Goal: Information Seeking & Learning: Learn about a topic

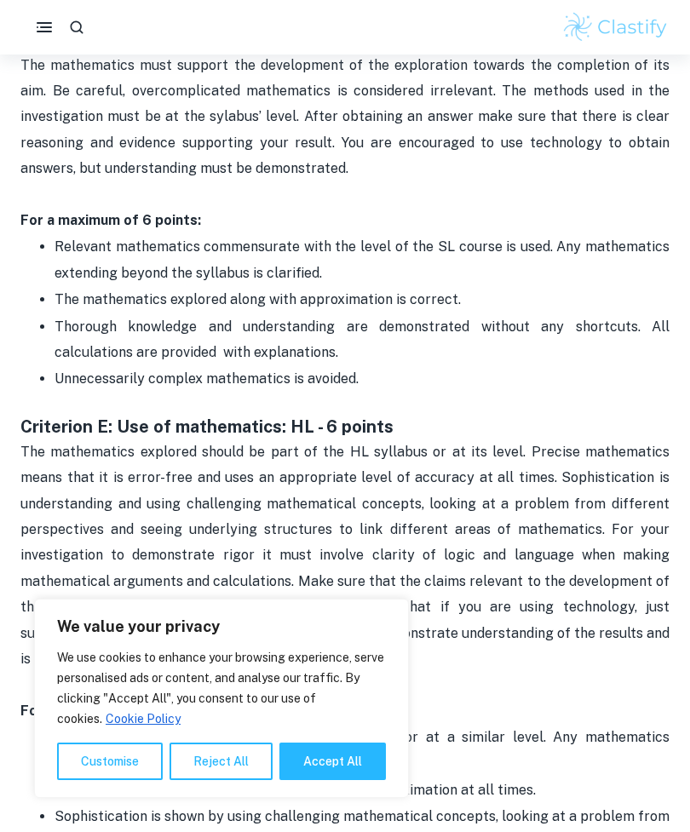
scroll to position [2969, 0]
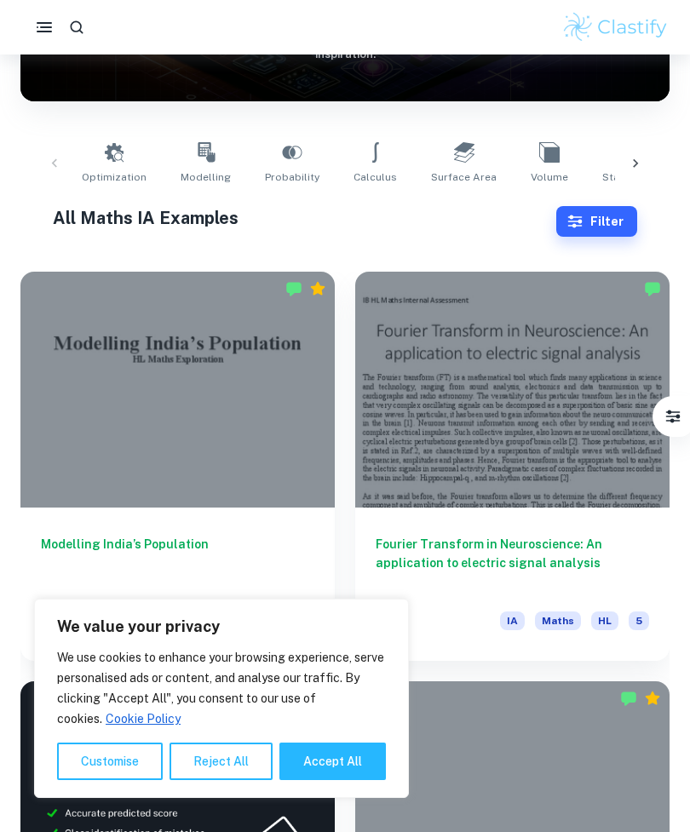
scroll to position [266, 0]
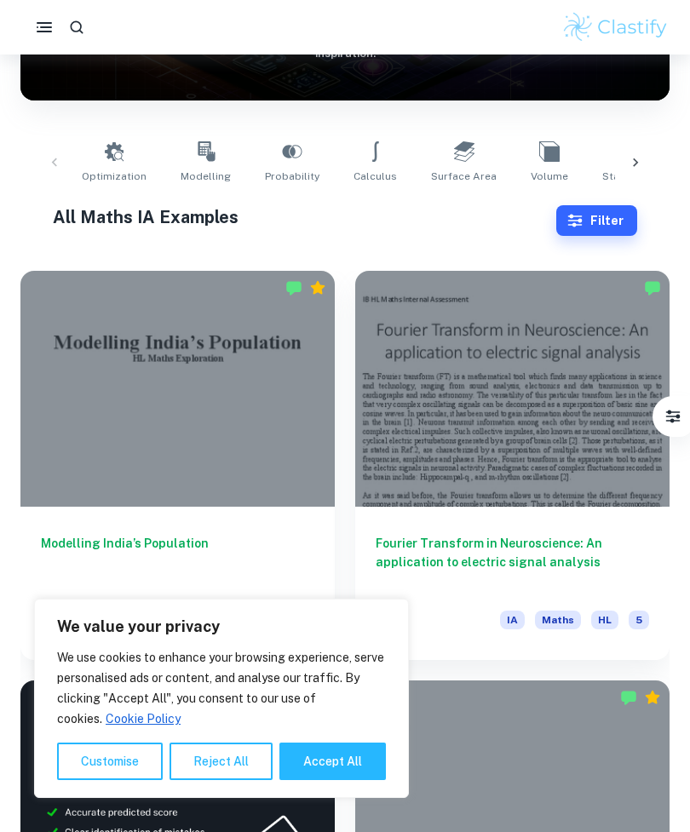
click at [165, 534] on h6 "Modelling India’s Population" at bounding box center [177, 562] width 273 height 56
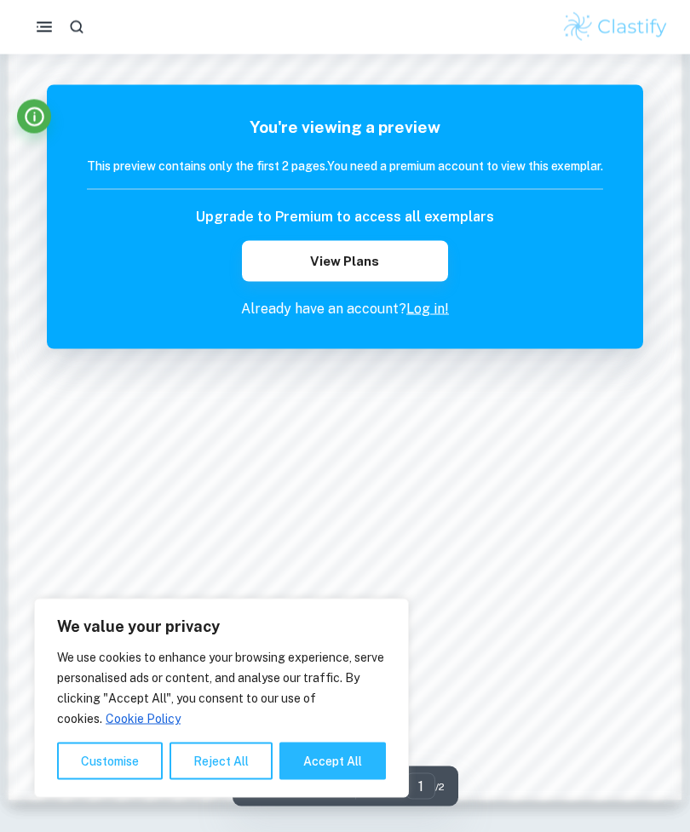
scroll to position [1213, 0]
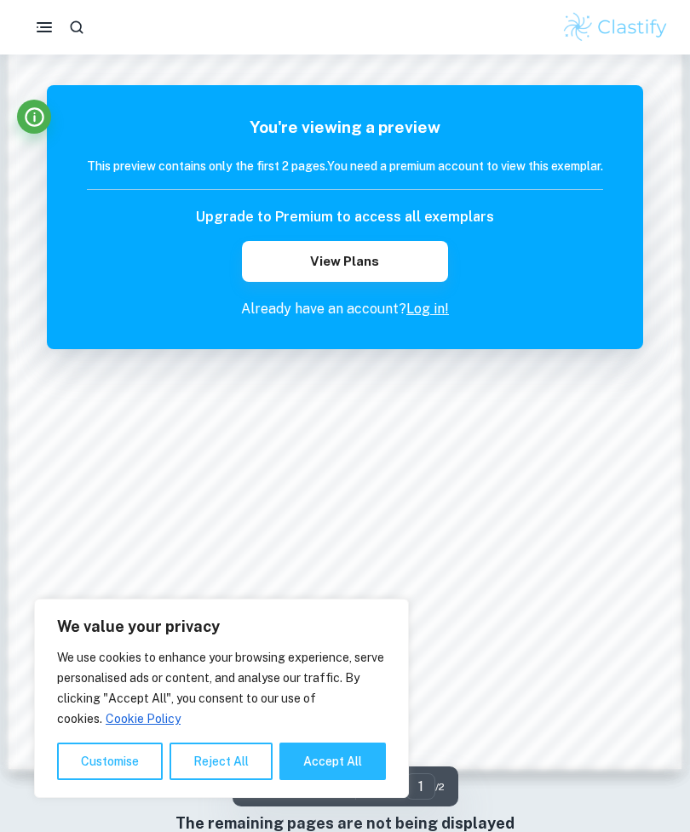
click at [433, 307] on link "Log in!" at bounding box center [427, 309] width 43 height 16
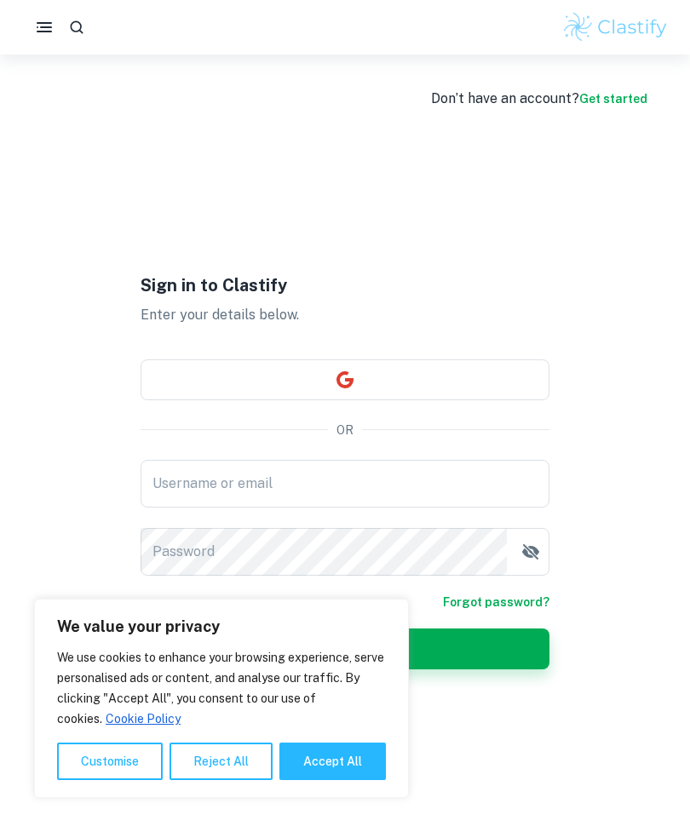
click at [348, 489] on input "Username or email" at bounding box center [345, 484] width 409 height 48
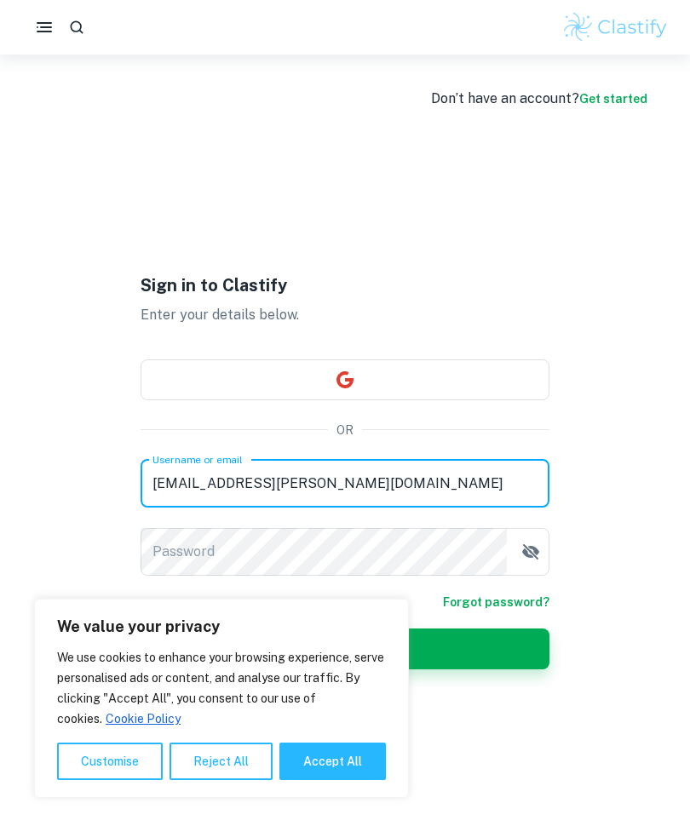
type input "victoria.ortega@hernandoschools.org"
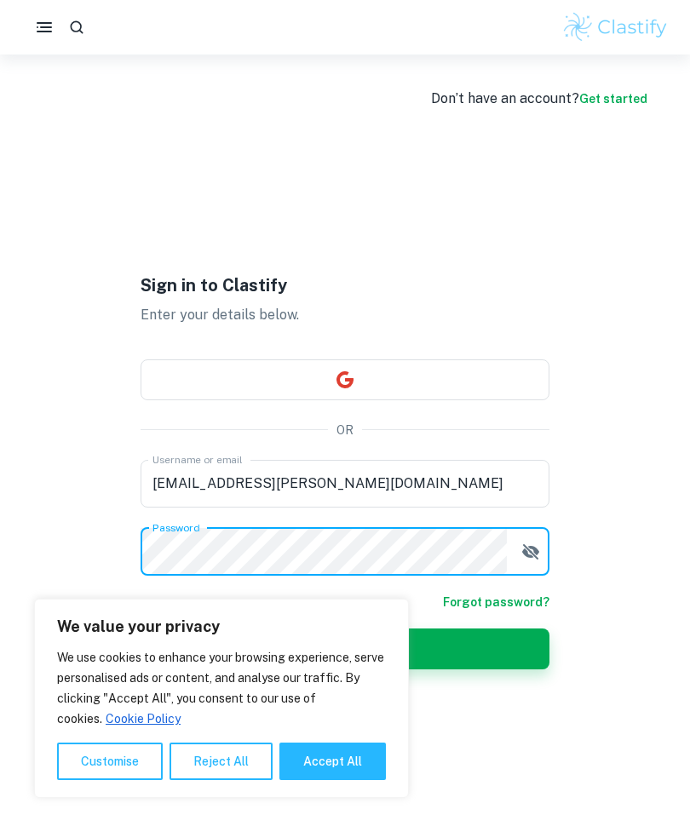
scroll to position [54, 0]
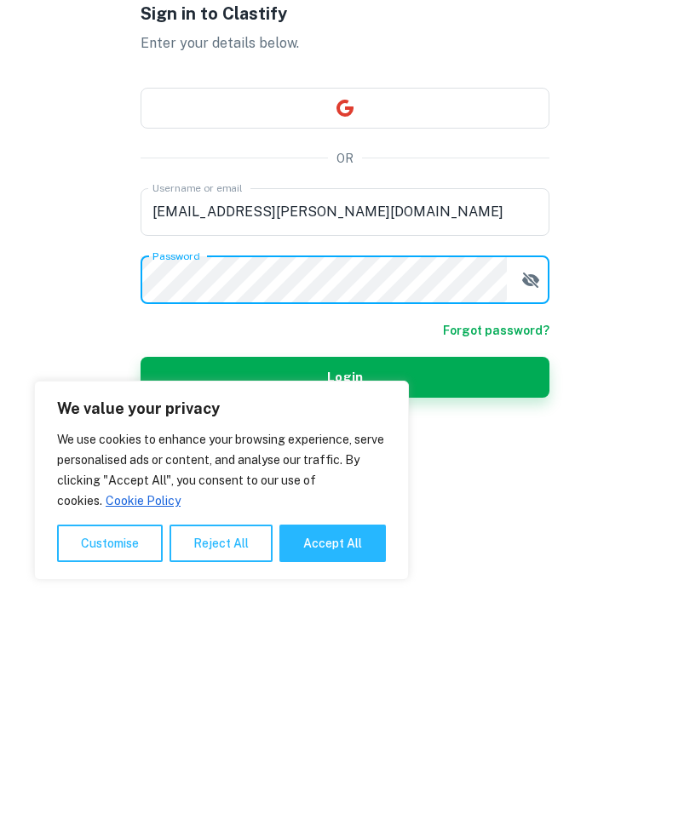
click at [527, 575] on button "Login" at bounding box center [345, 595] width 409 height 41
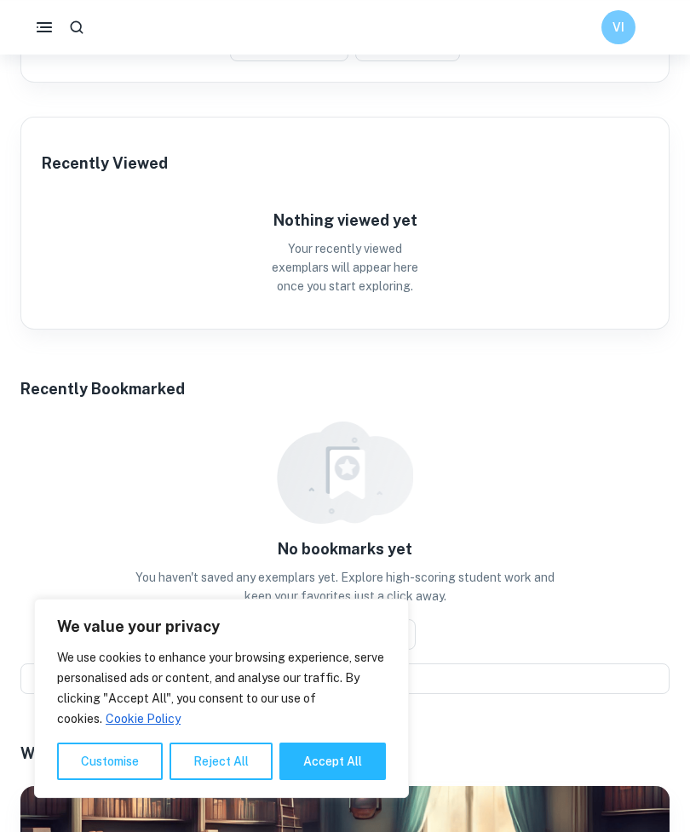
scroll to position [774, 0]
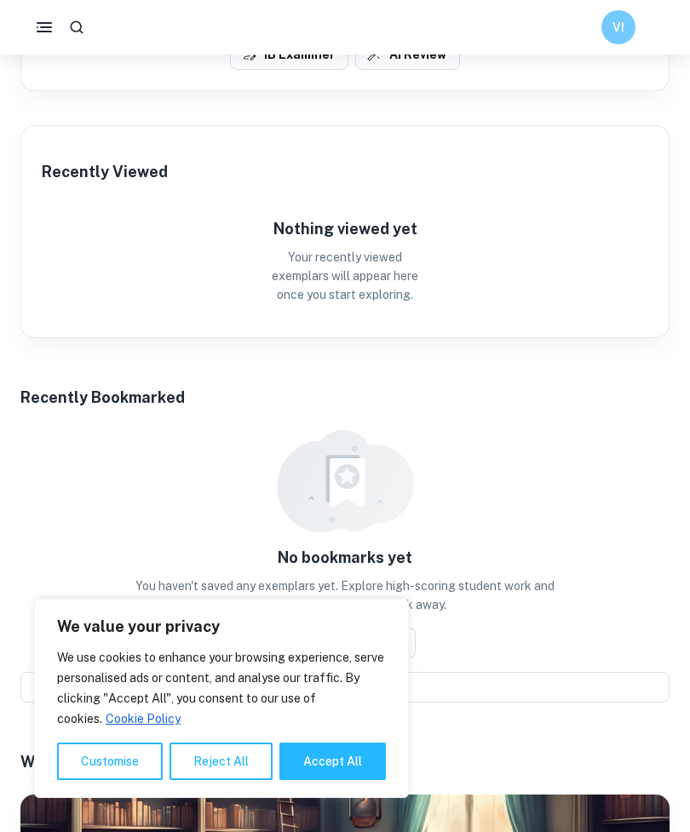
click at [43, 37] on icon "button" at bounding box center [44, 27] width 20 height 20
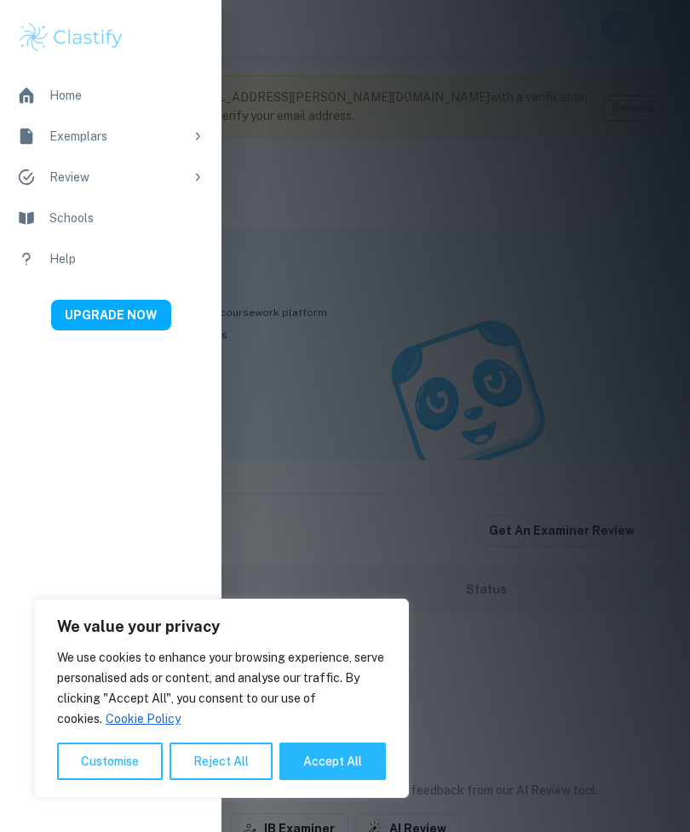
click at [144, 133] on div "Exemplars" at bounding box center [116, 136] width 135 height 19
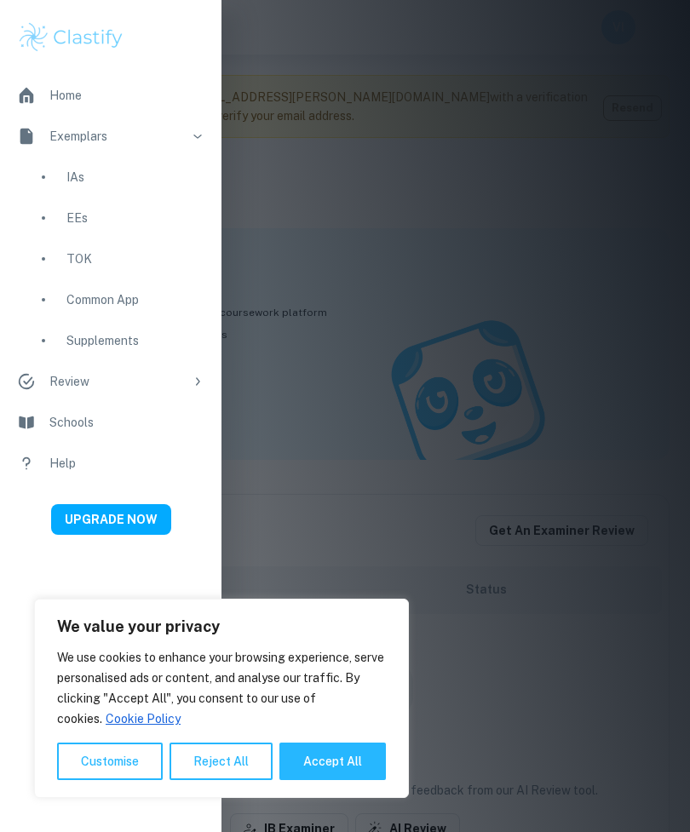
click at [97, 170] on div "IAs" at bounding box center [135, 177] width 138 height 19
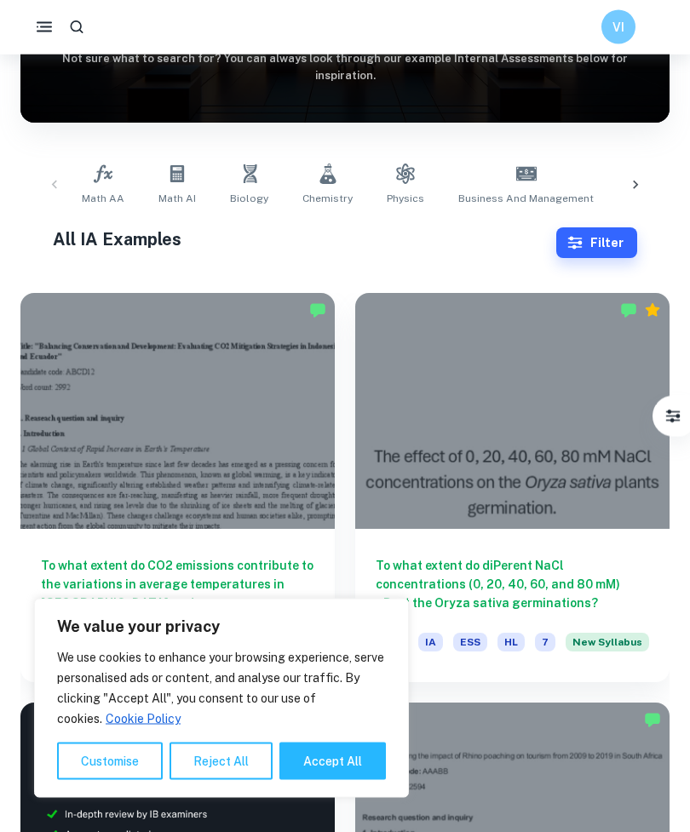
scroll to position [238, 0]
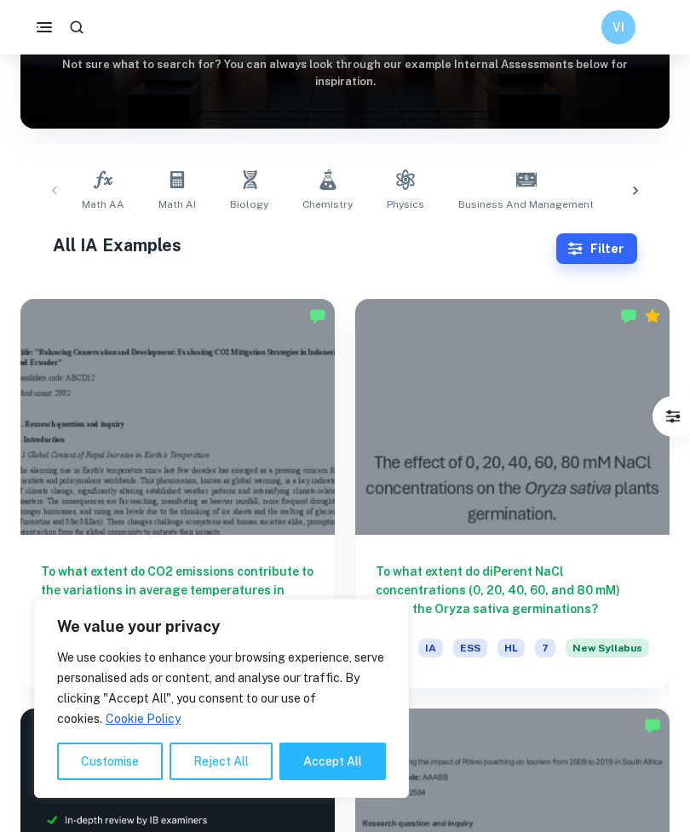
click at [101, 181] on icon at bounding box center [103, 179] width 20 height 20
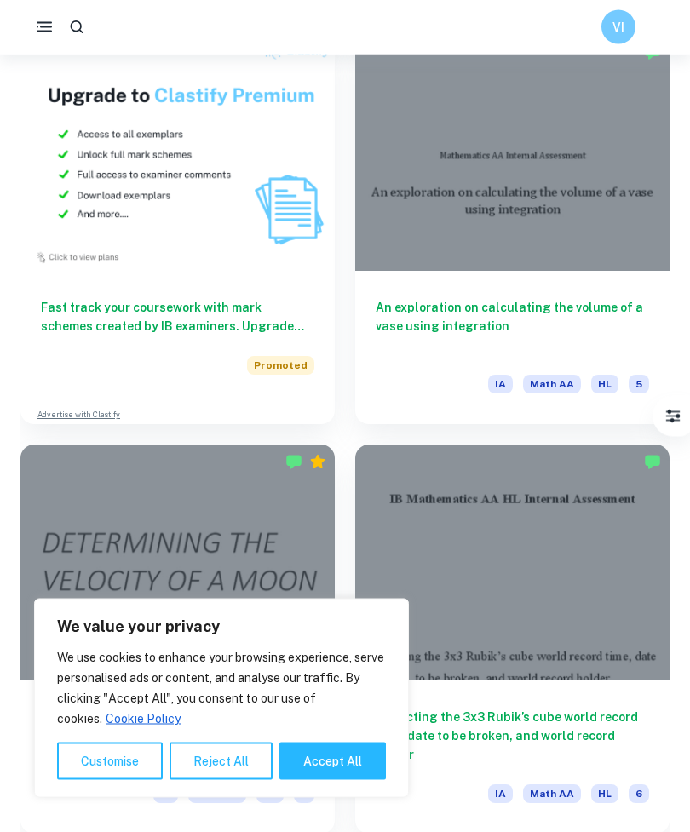
scroll to position [5004, 0]
click at [551, 245] on div at bounding box center [512, 153] width 314 height 236
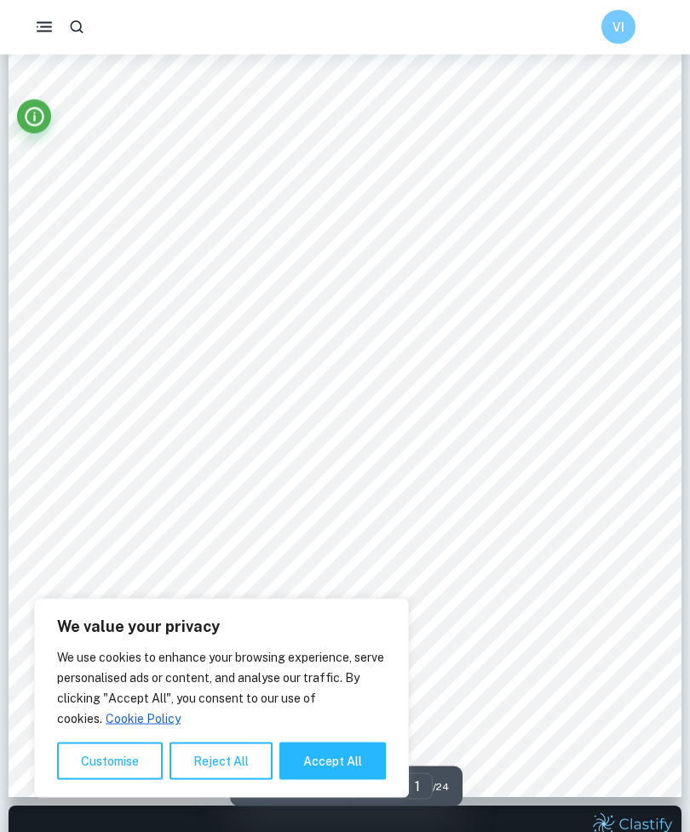
scroll to position [229, 0]
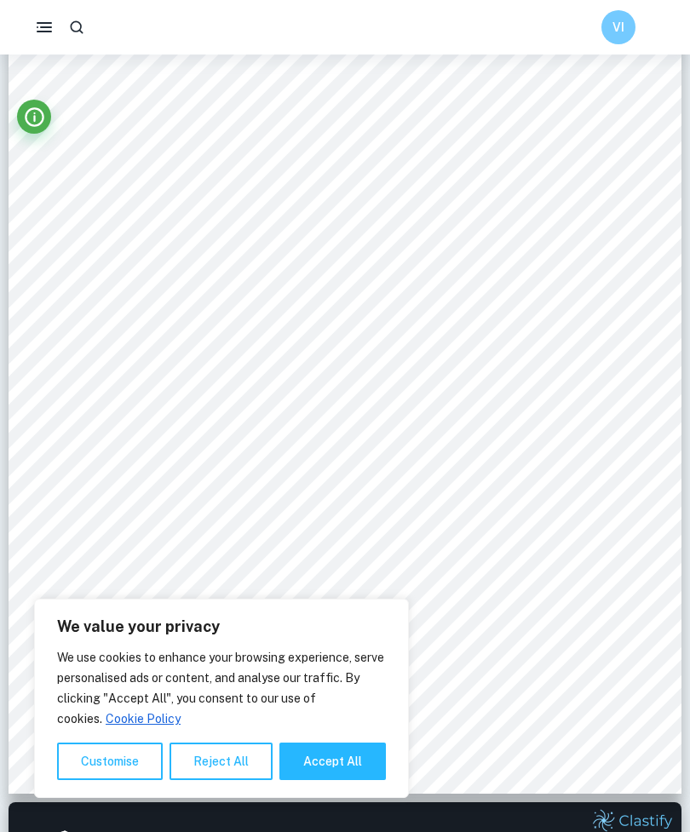
click at [232, 780] on button "Reject All" at bounding box center [220, 761] width 103 height 37
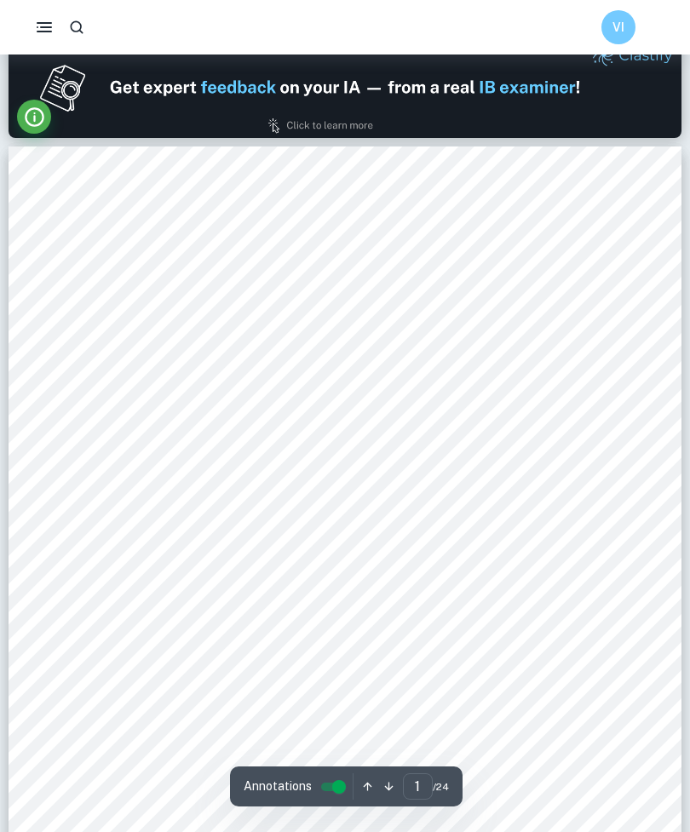
scroll to position [0, 0]
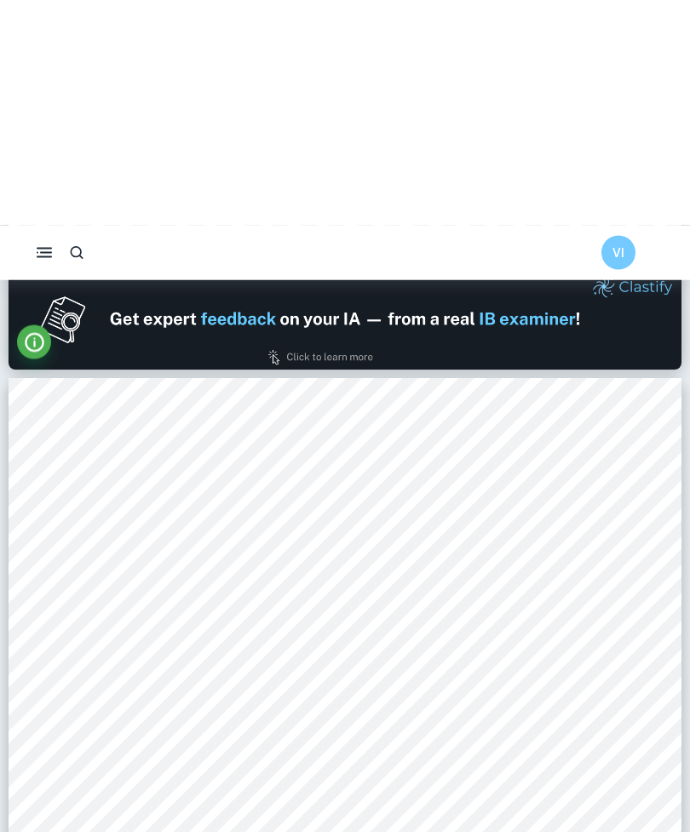
type input "1"
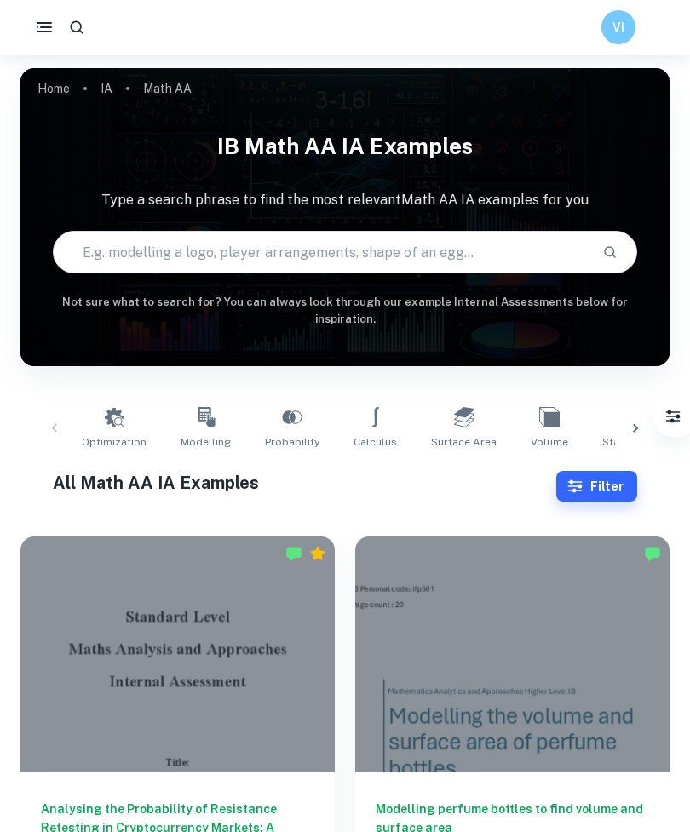
click at [155, 245] on input "text" at bounding box center [321, 252] width 535 height 48
type input "Sports"
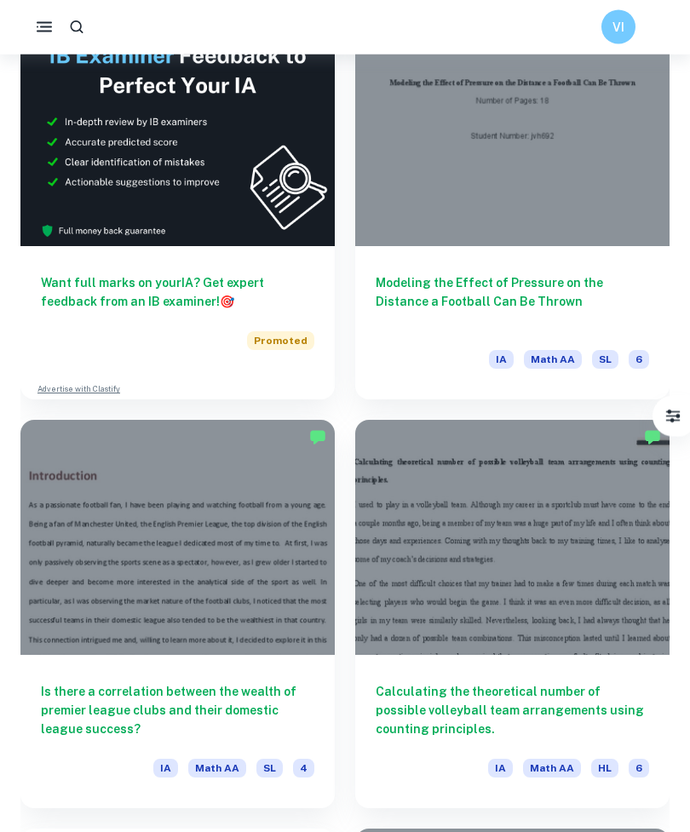
scroll to position [4211, 0]
click at [610, 186] on div at bounding box center [512, 128] width 314 height 236
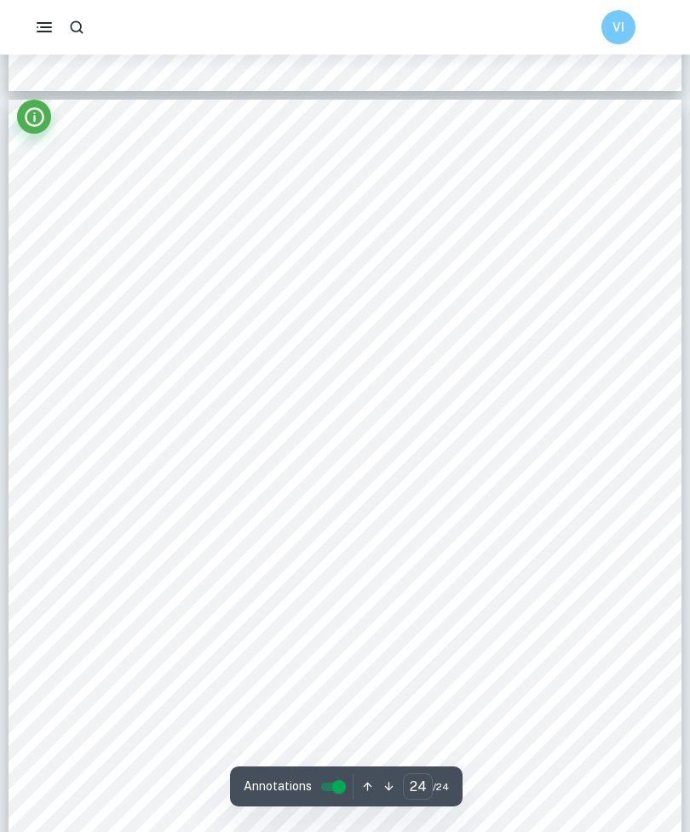
scroll to position [22775, 0]
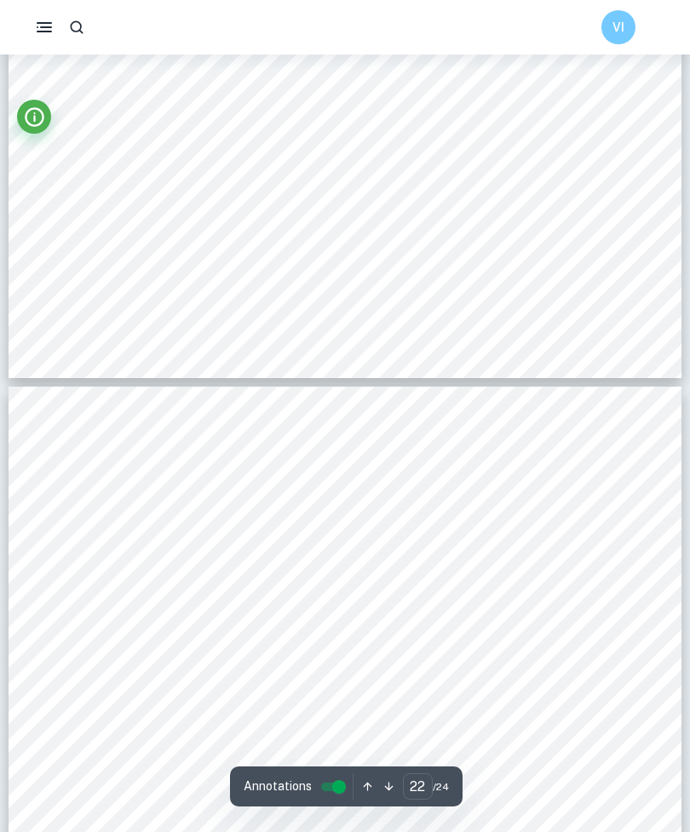
type input "21"
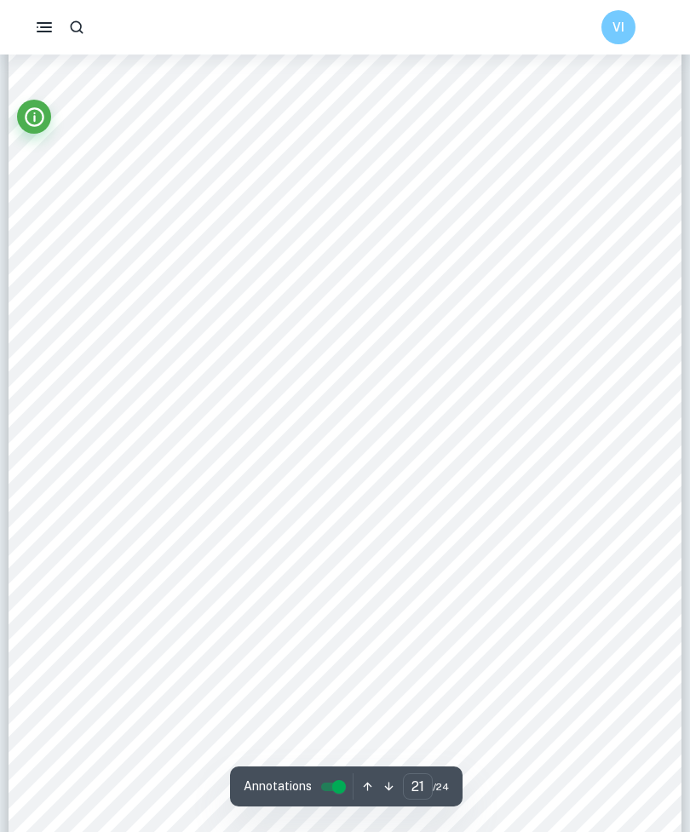
scroll to position [19834, 0]
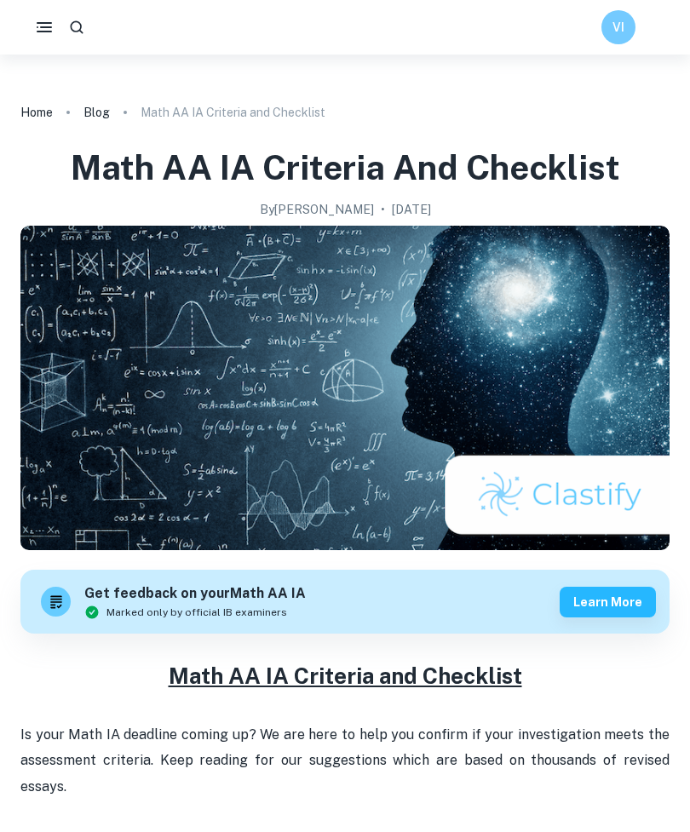
scroll to position [2970, 0]
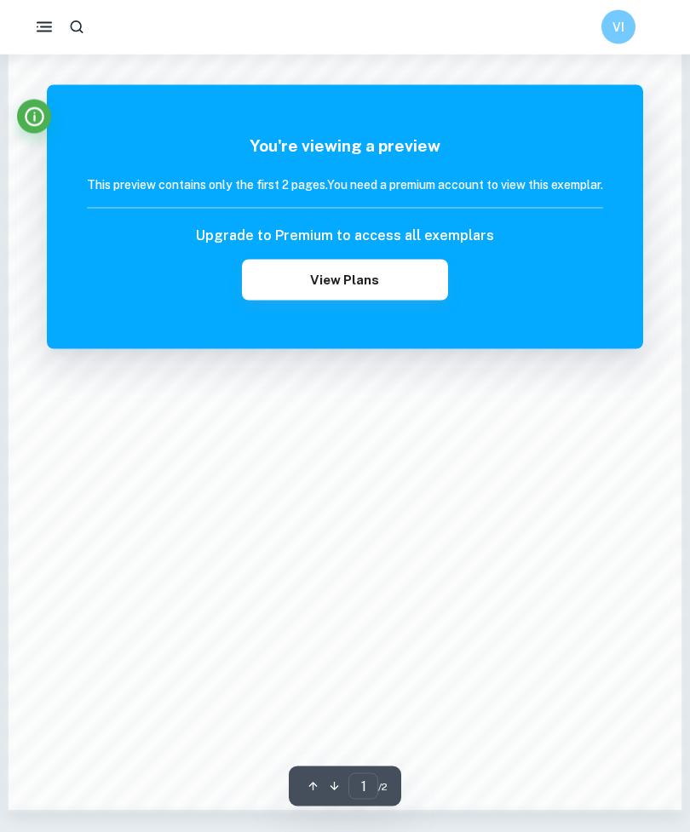
scroll to position [1052, 0]
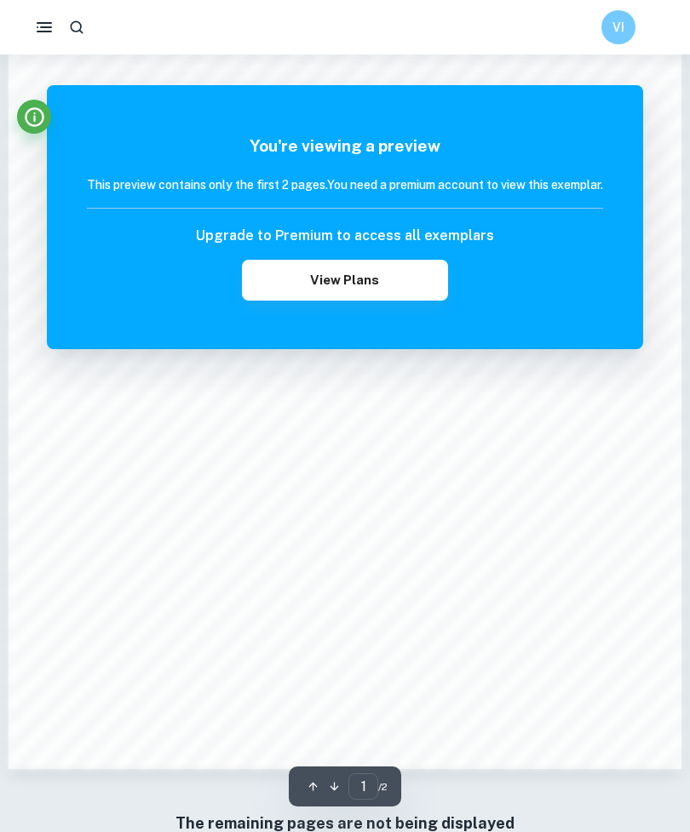
click at [405, 287] on button "View Plans" at bounding box center [345, 280] width 206 height 41
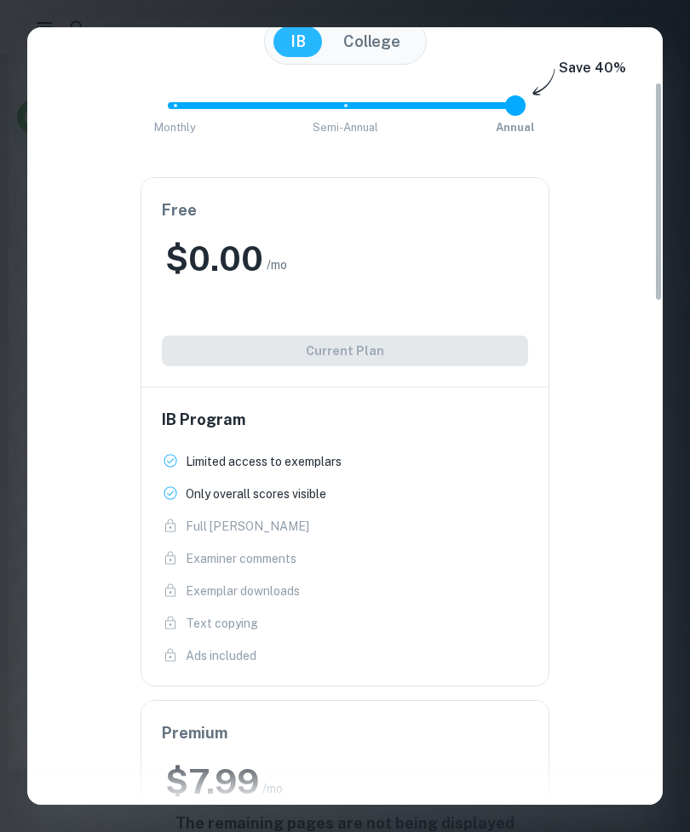
scroll to position [178, 0]
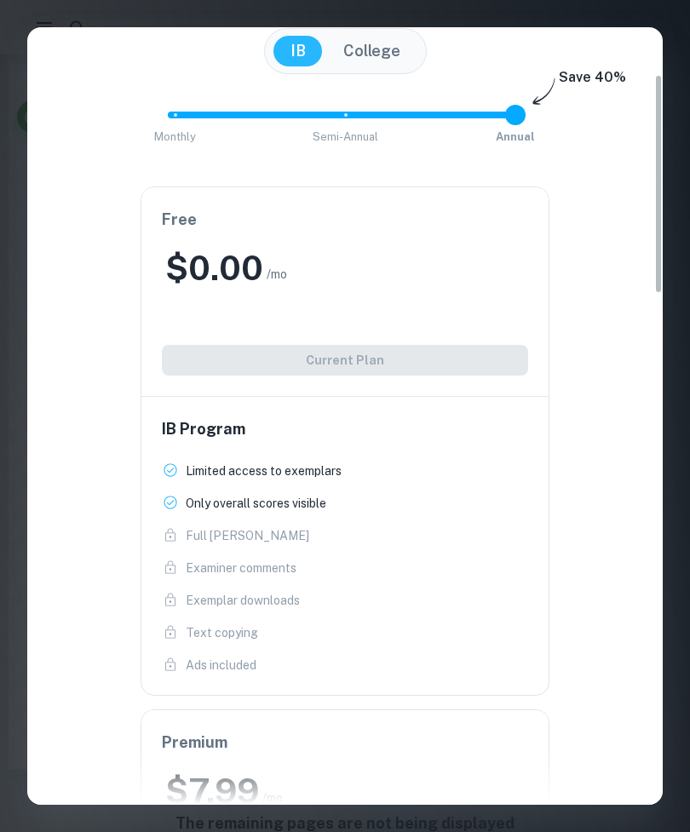
click at [496, 363] on div "Free $ 0.00 /mo Add College (+ $ 2 /mo) Current Plan" at bounding box center [344, 291] width 407 height 209
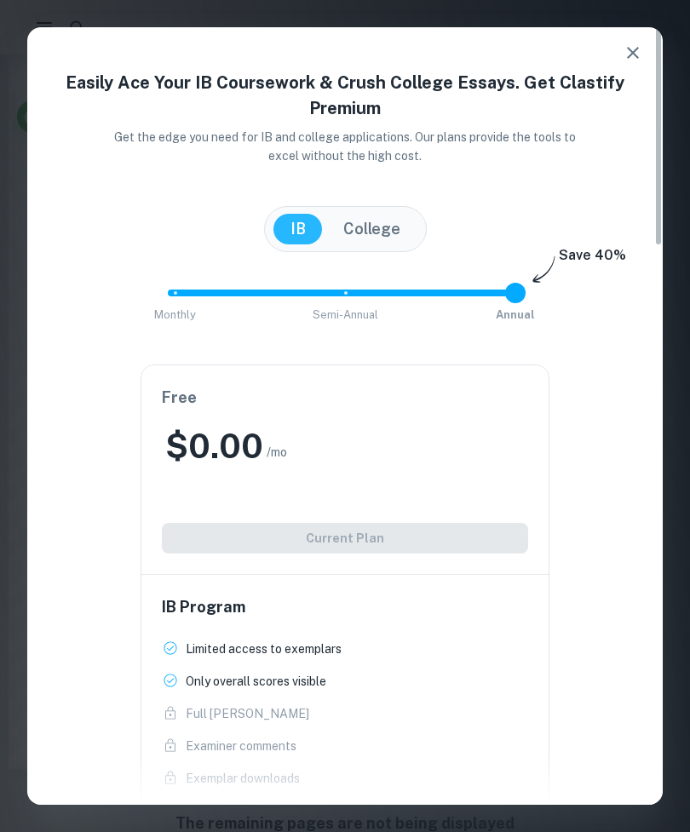
scroll to position [0, 0]
click at [639, 60] on icon "button" at bounding box center [632, 53] width 20 height 20
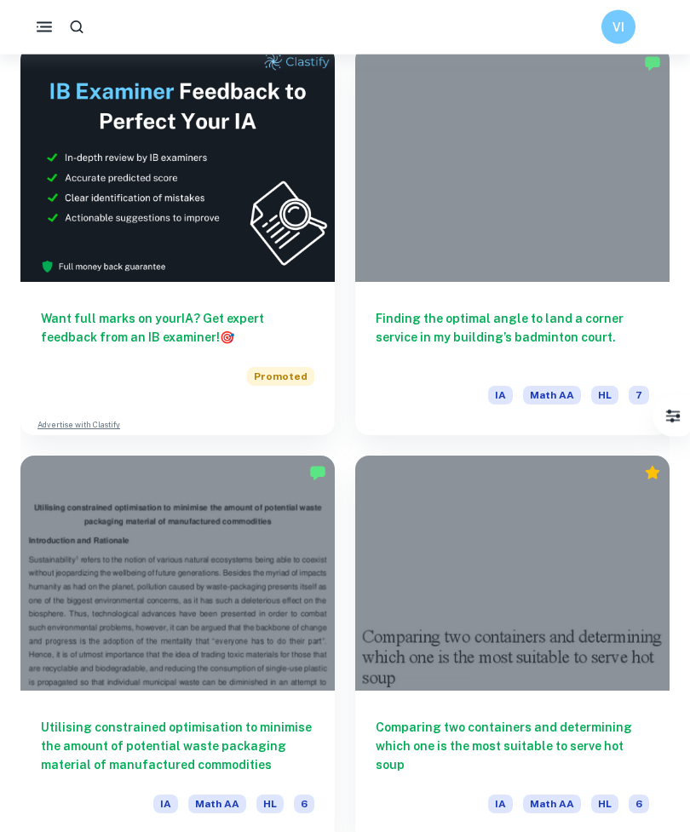
scroll to position [7450, 0]
click at [571, 353] on h6 "Finding the optimal angle to land a corner service in my building’s badminton c…" at bounding box center [512, 337] width 273 height 56
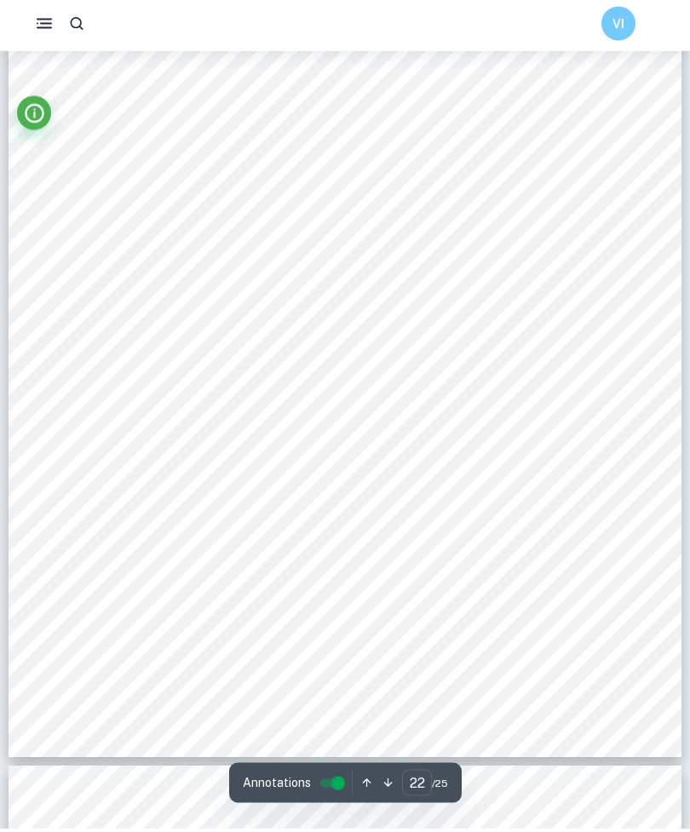
scroll to position [20966, 0]
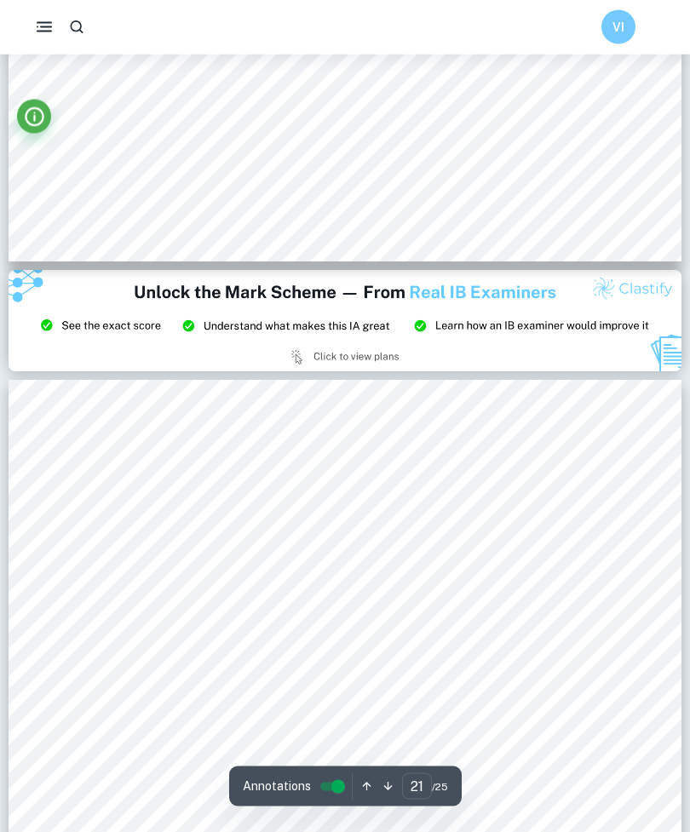
type input "20"
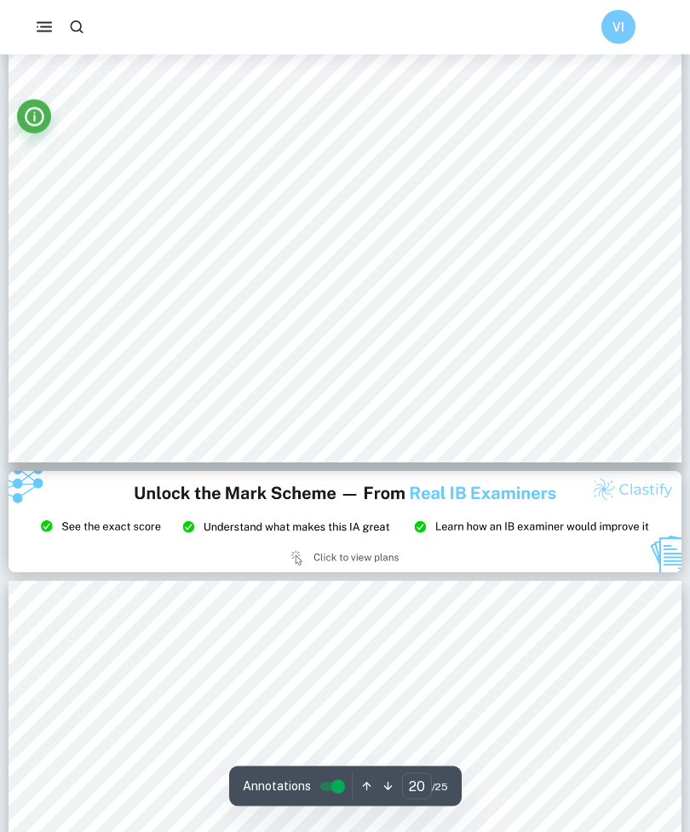
scroll to position [19182, 0]
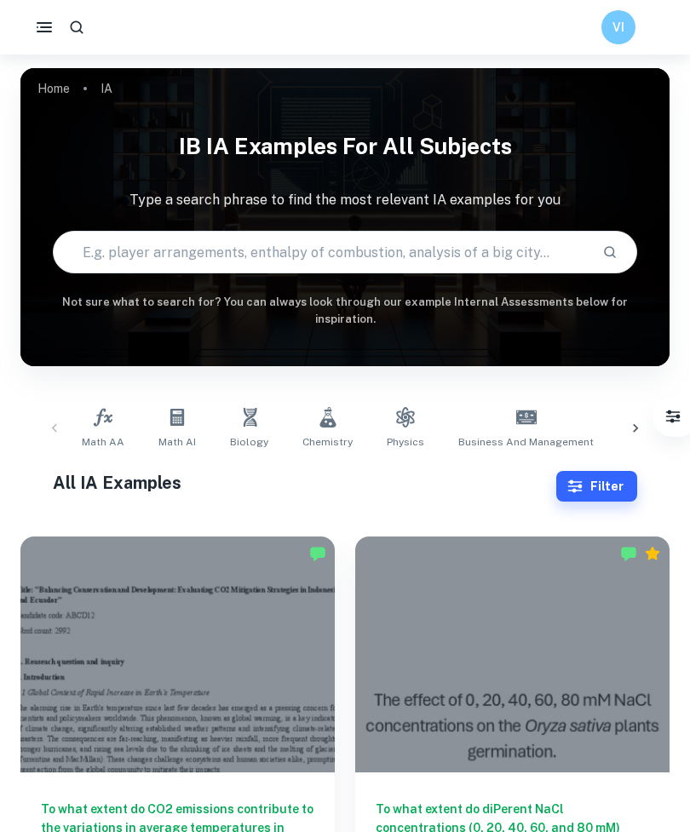
click at [466, 238] on input "text" at bounding box center [321, 252] width 535 height 48
type input "Softball"
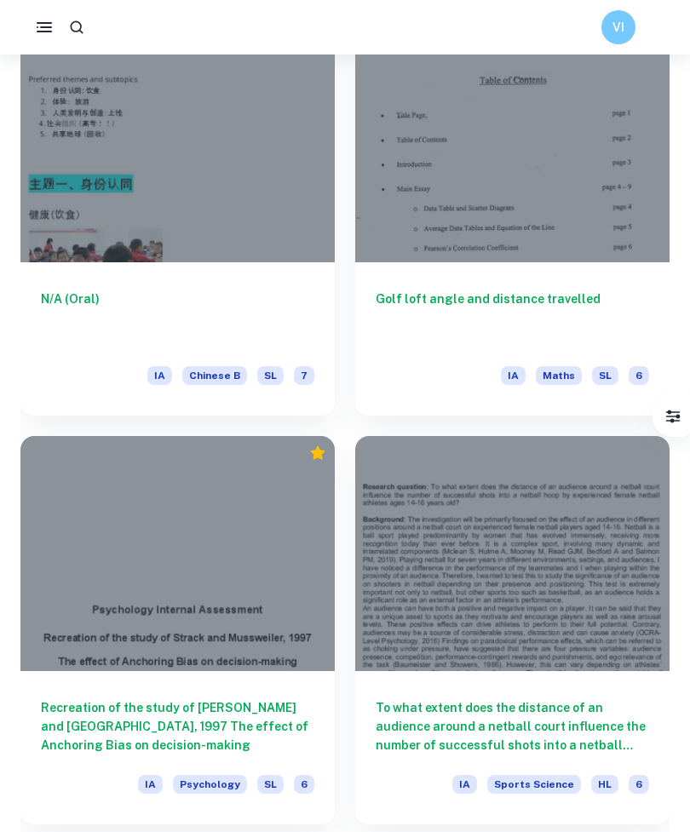
scroll to position [2546, 0]
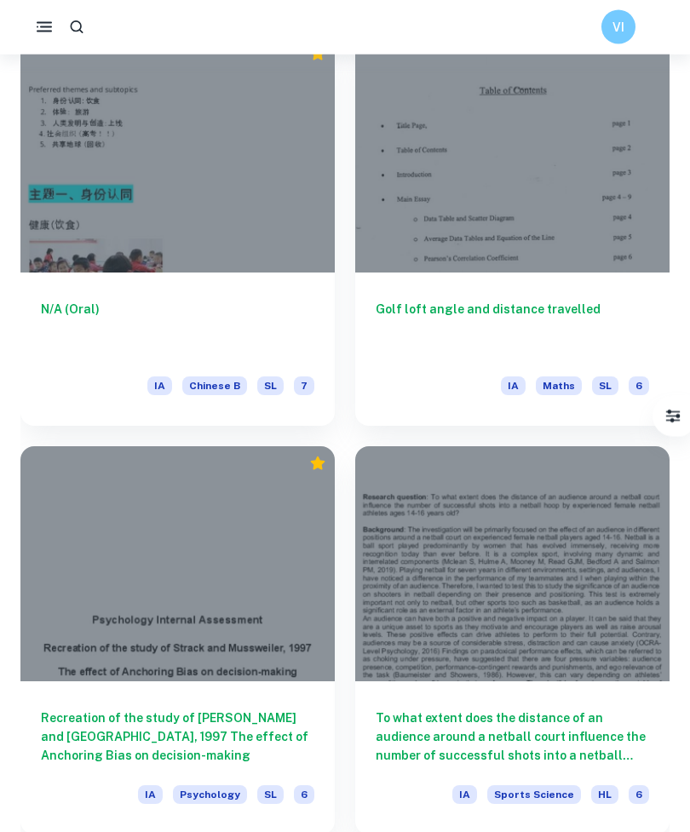
click at [582, 225] on div at bounding box center [512, 155] width 314 height 236
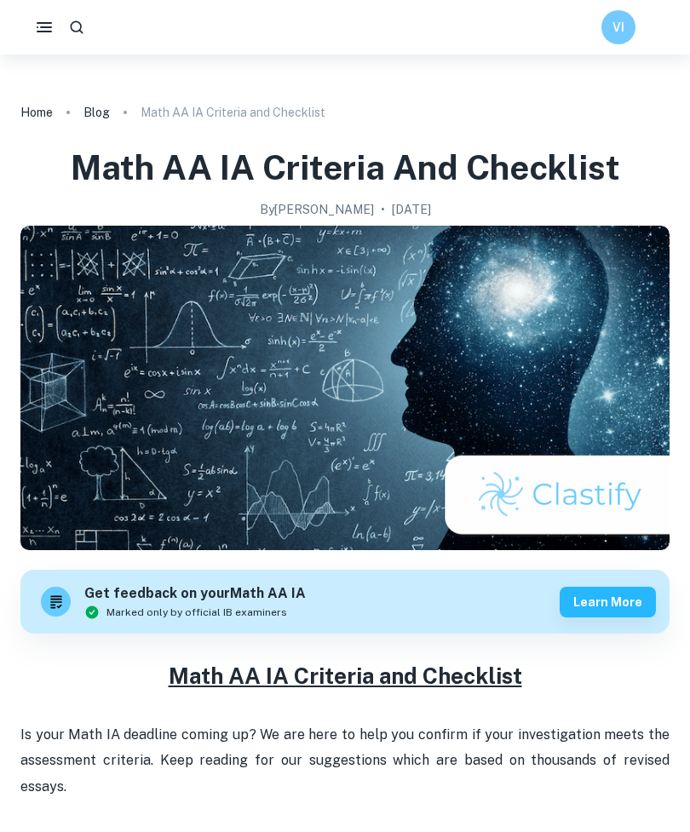
scroll to position [2970, 0]
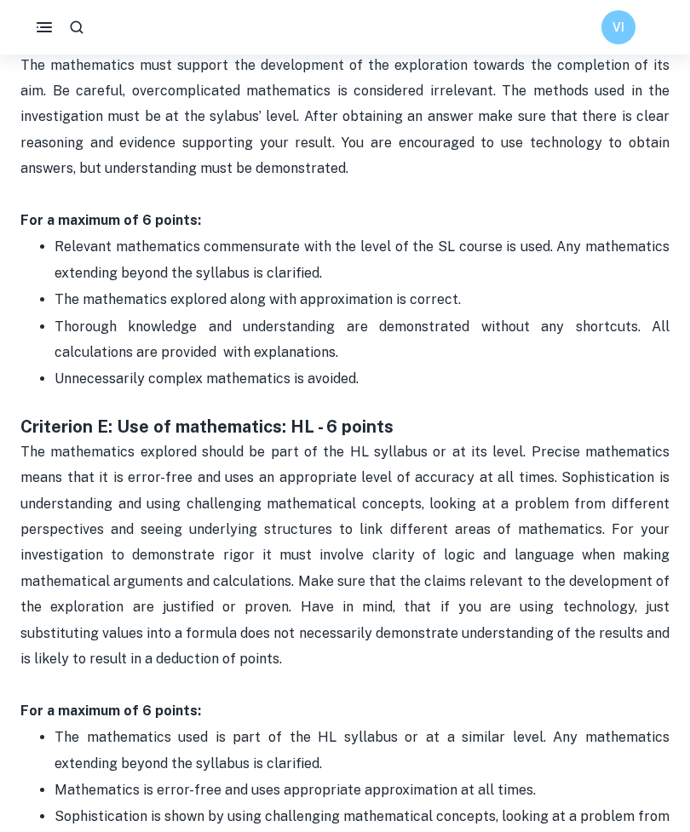
click at [310, 6] on div "VI" at bounding box center [345, 27] width 690 height 54
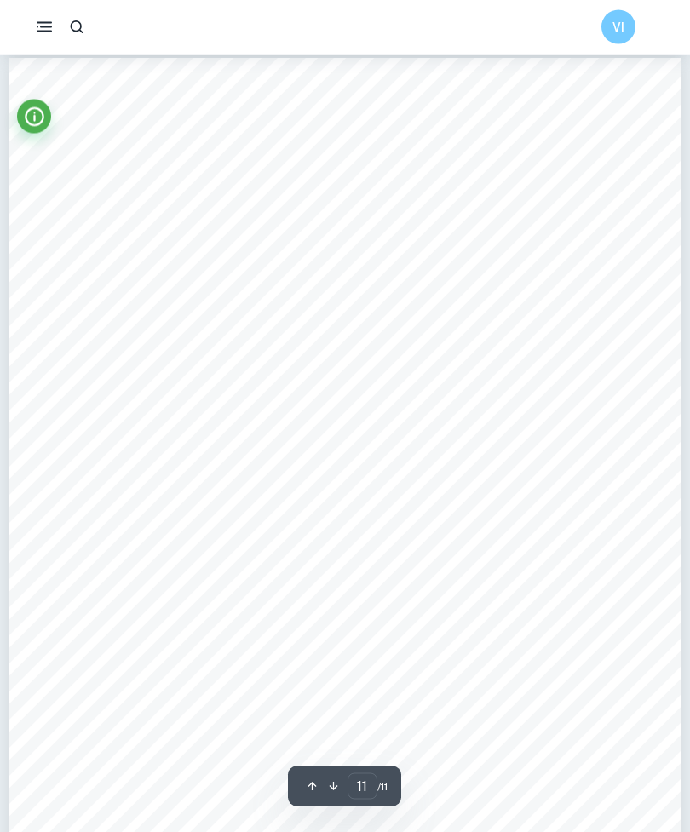
scroll to position [9374, 0]
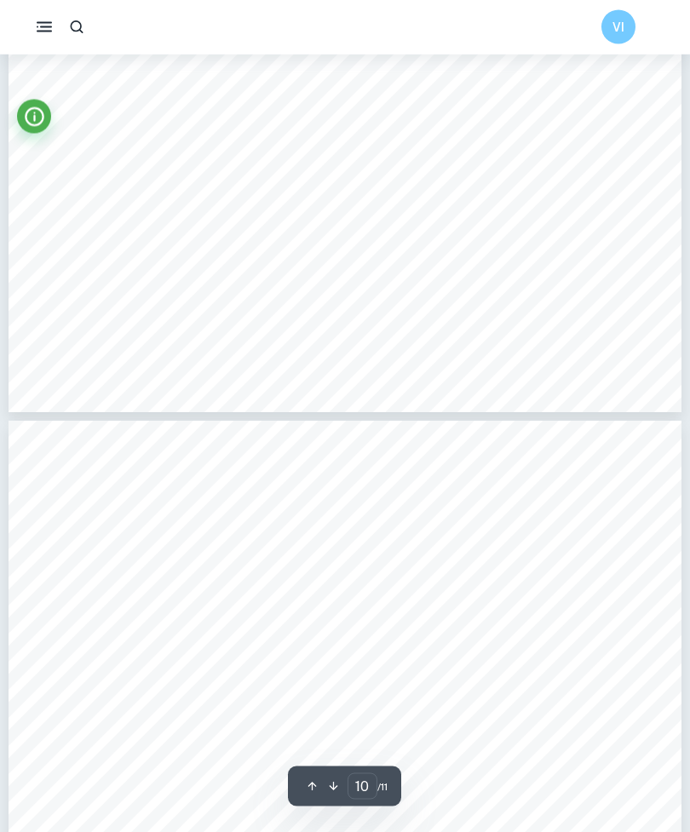
type input "9"
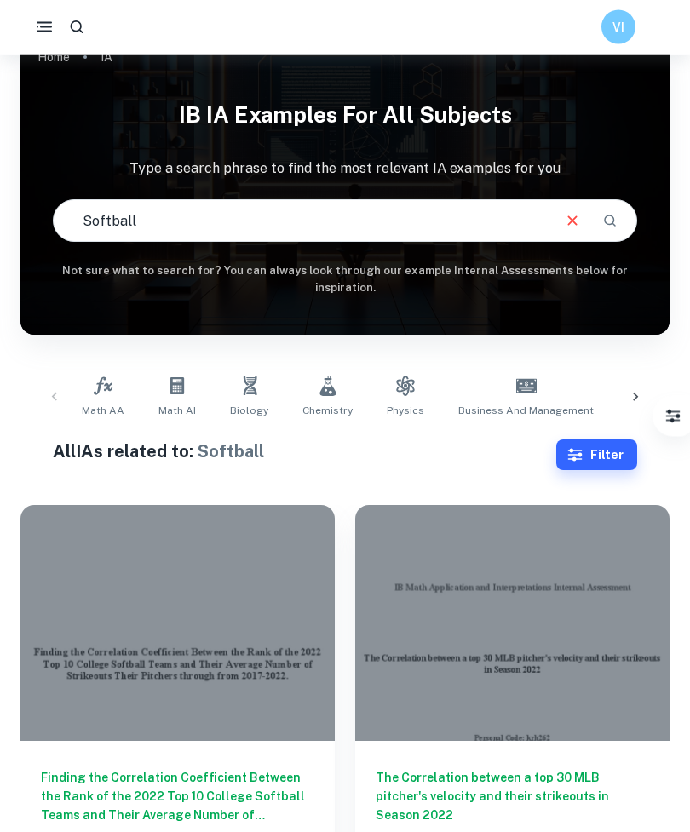
scroll to position [25, 0]
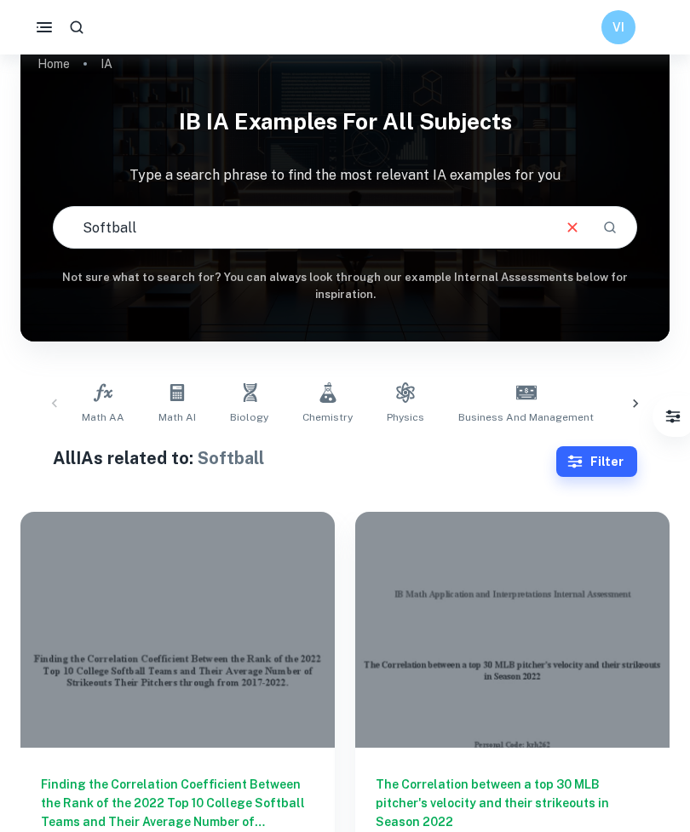
click at [100, 413] on span "Math AA" at bounding box center [103, 417] width 43 height 15
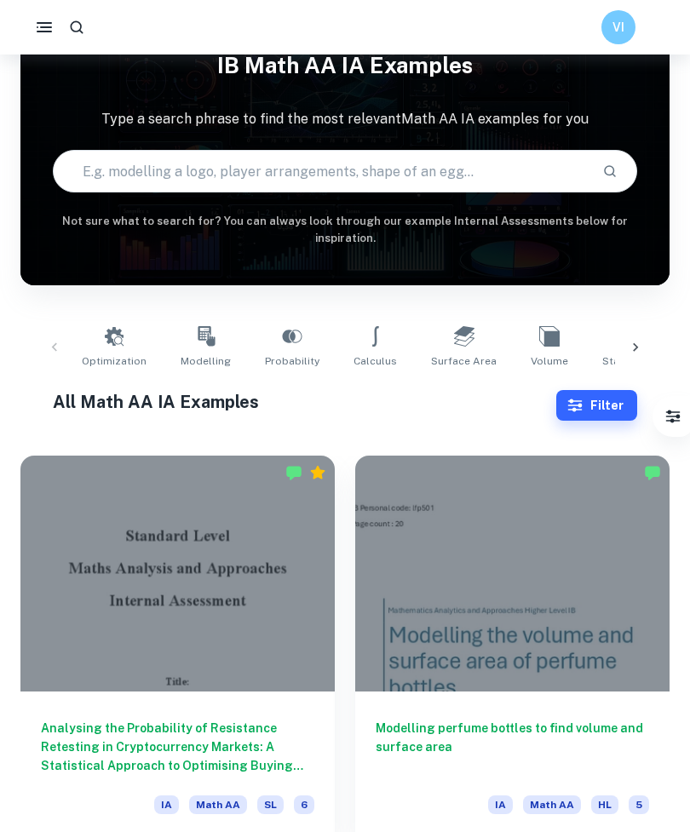
scroll to position [78, 0]
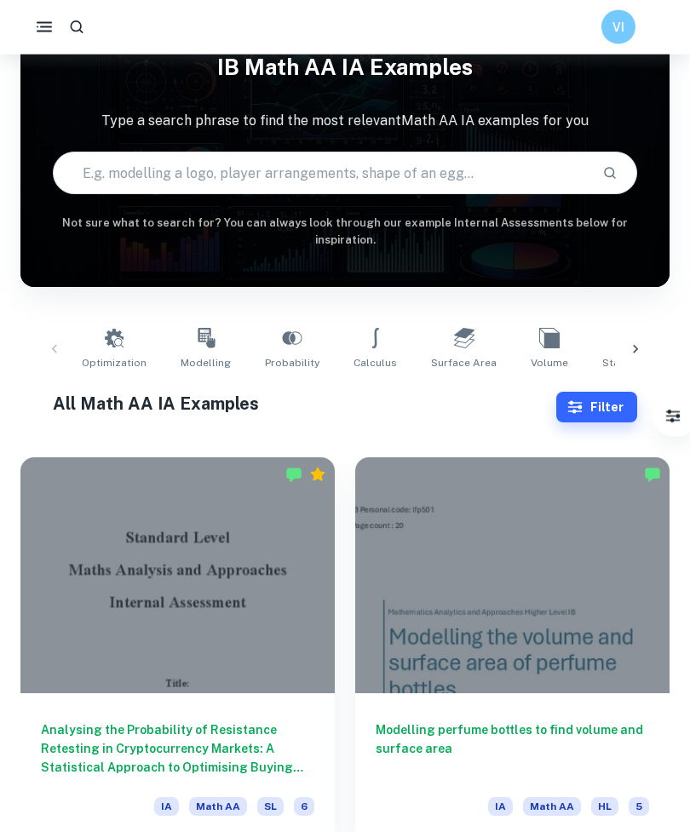
click at [410, 178] on input "text" at bounding box center [321, 174] width 535 height 48
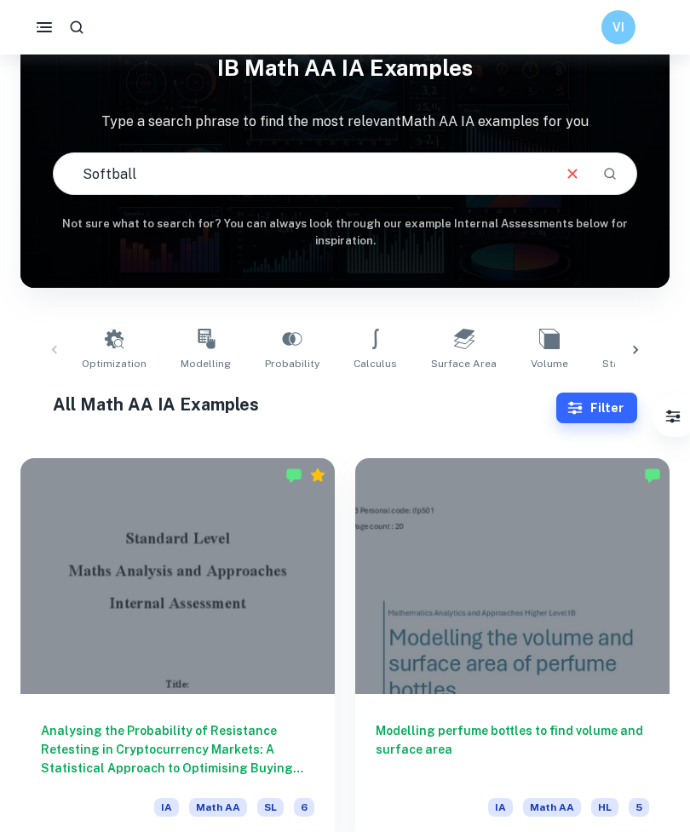
type input "Softball"
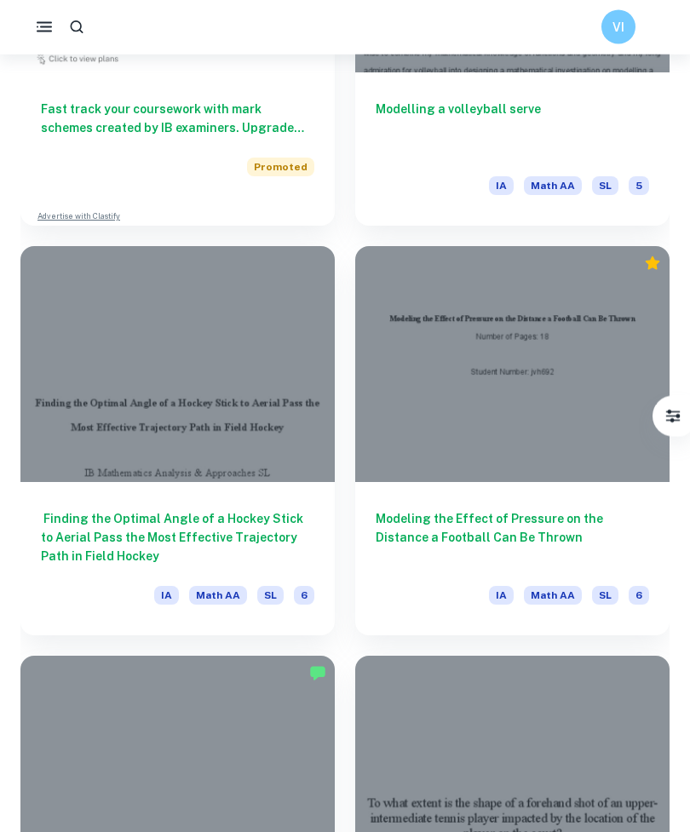
scroll to position [1928, 0]
click at [655, 264] on icon "Premium" at bounding box center [652, 263] width 14 height 14
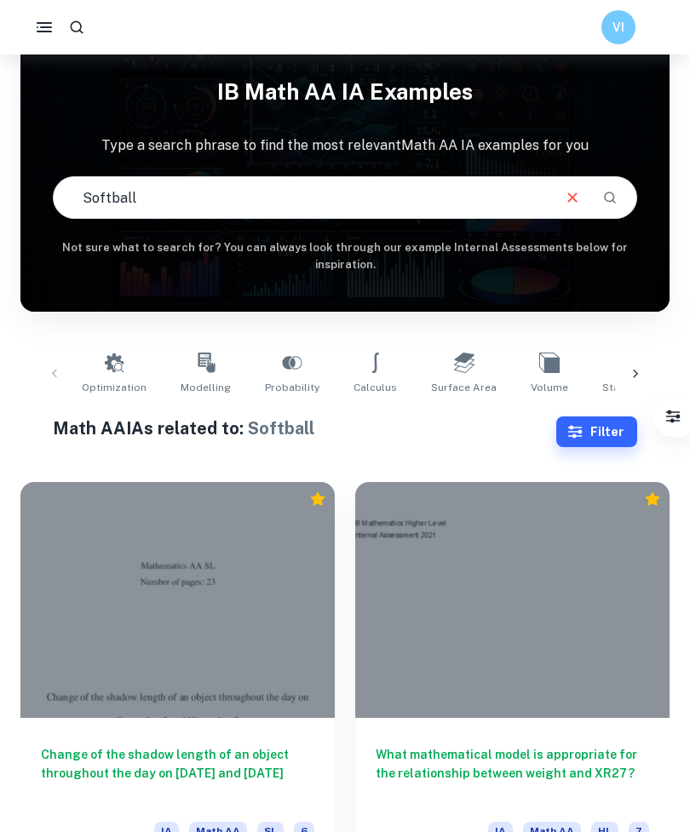
scroll to position [129, 0]
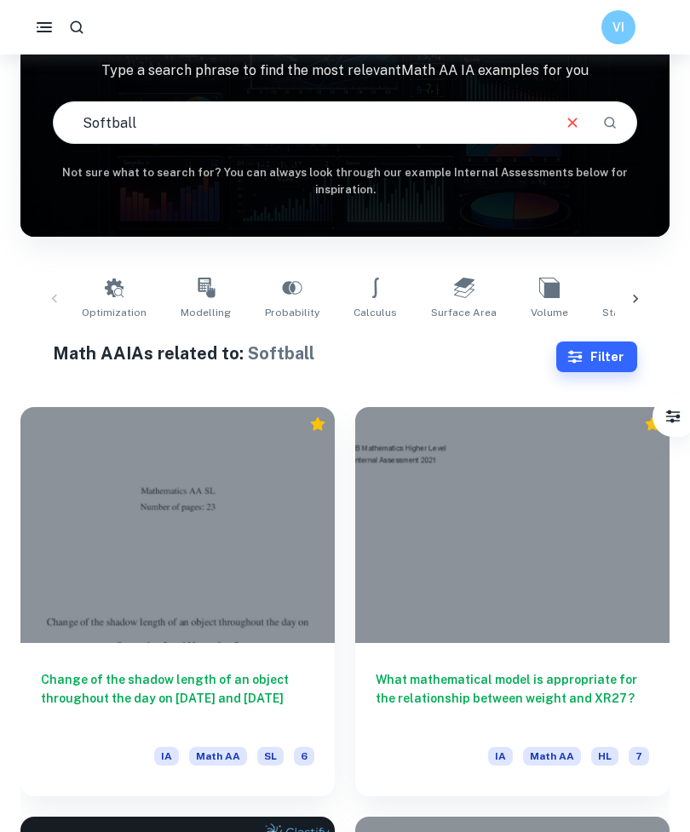
click at [248, 479] on div at bounding box center [177, 525] width 314 height 236
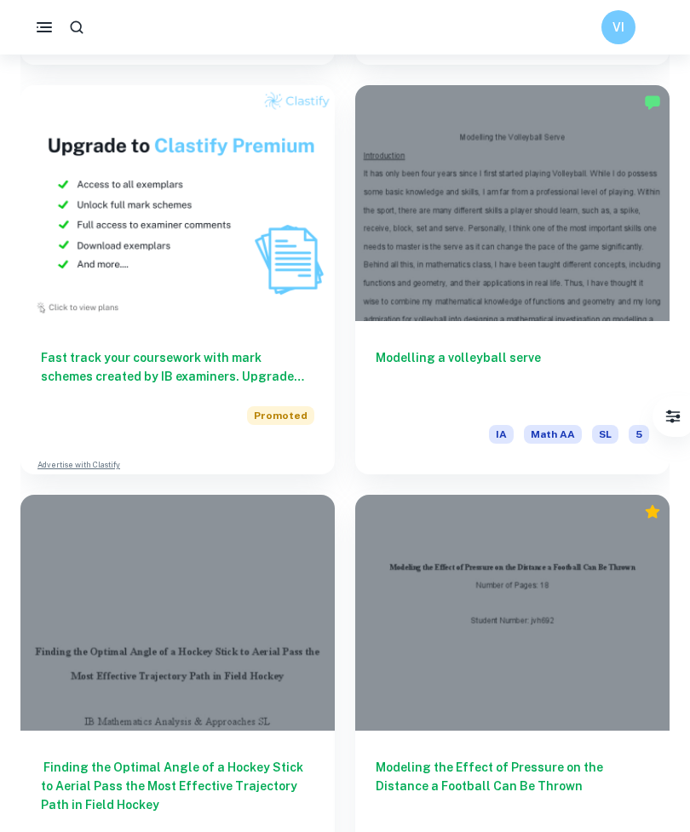
scroll to position [1662, 0]
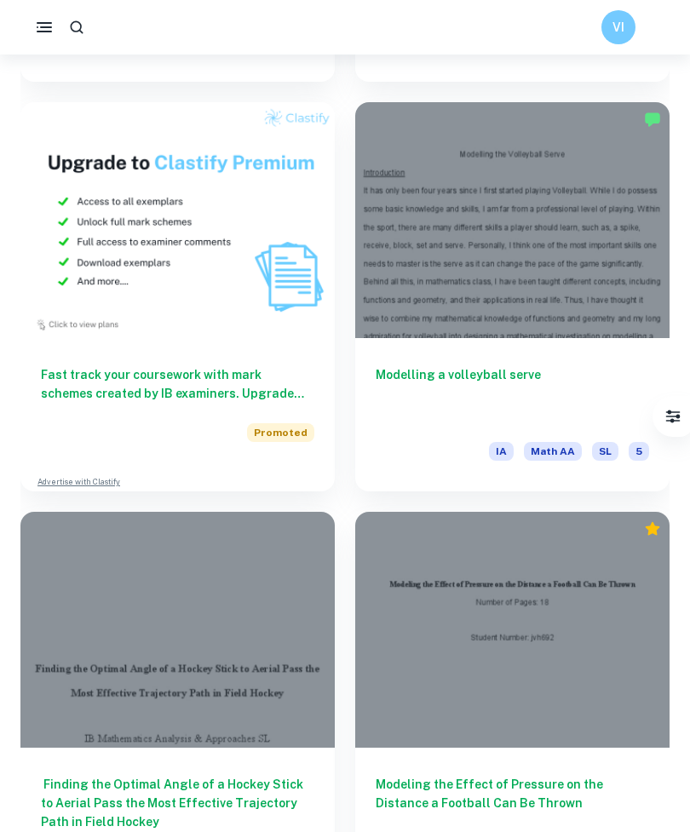
click at [617, 179] on div at bounding box center [512, 220] width 314 height 236
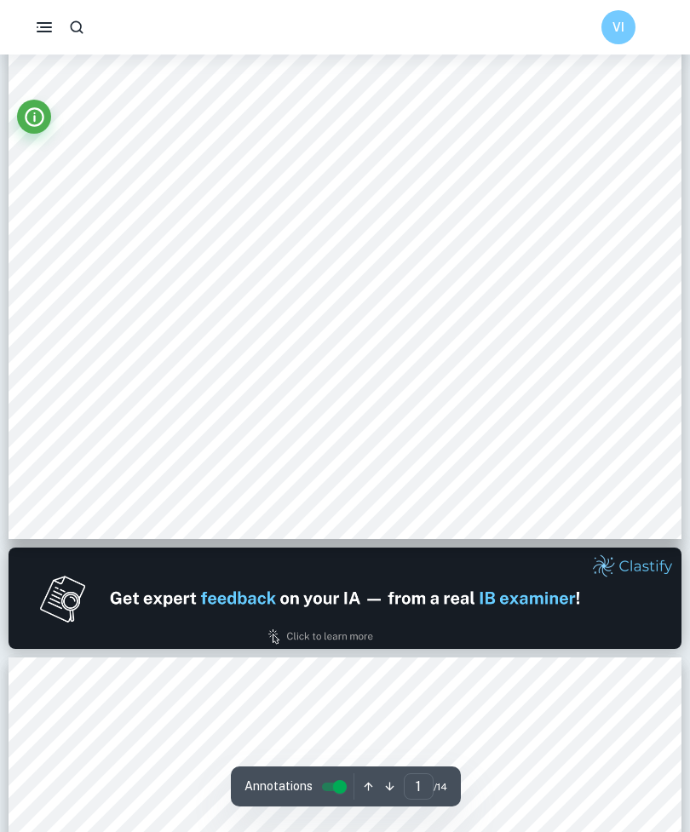
scroll to position [480, 0]
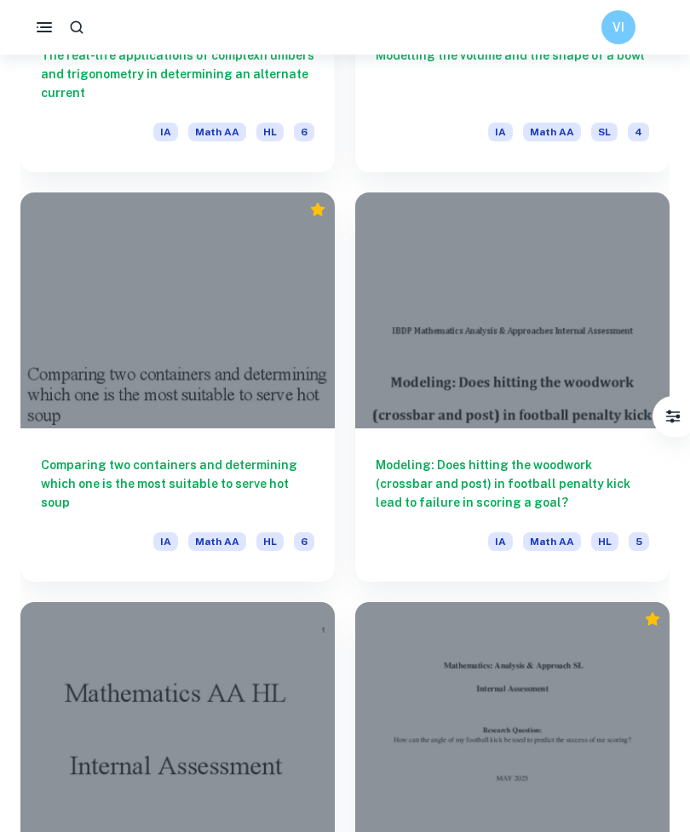
scroll to position [6490, 0]
